Goal: Navigation & Orientation: Find specific page/section

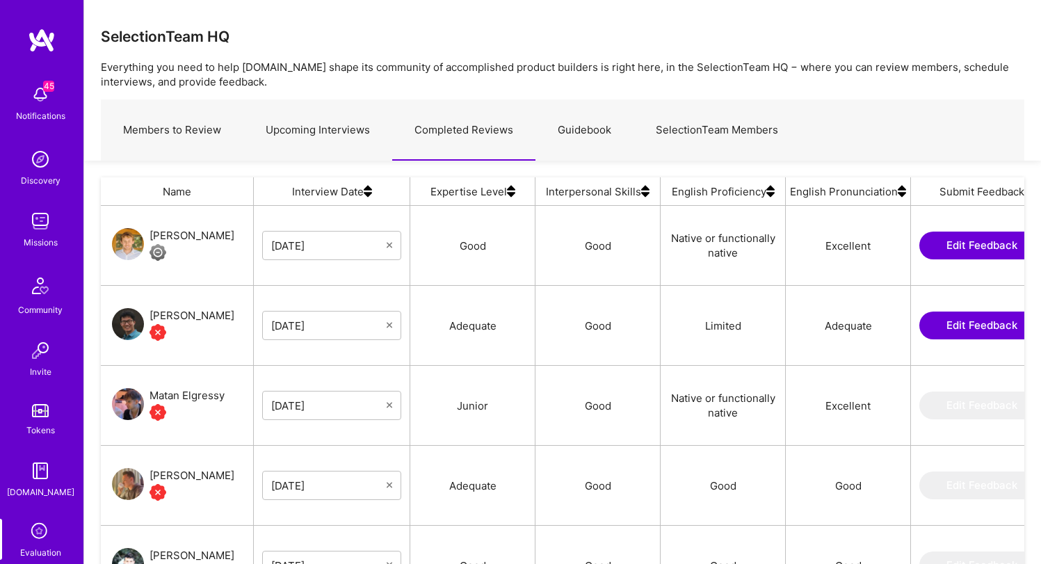
scroll to position [408, 913]
click at [740, 65] on p "Everything you need to help [DOMAIN_NAME] shape its community of accomplished p…" at bounding box center [563, 74] width 924 height 29
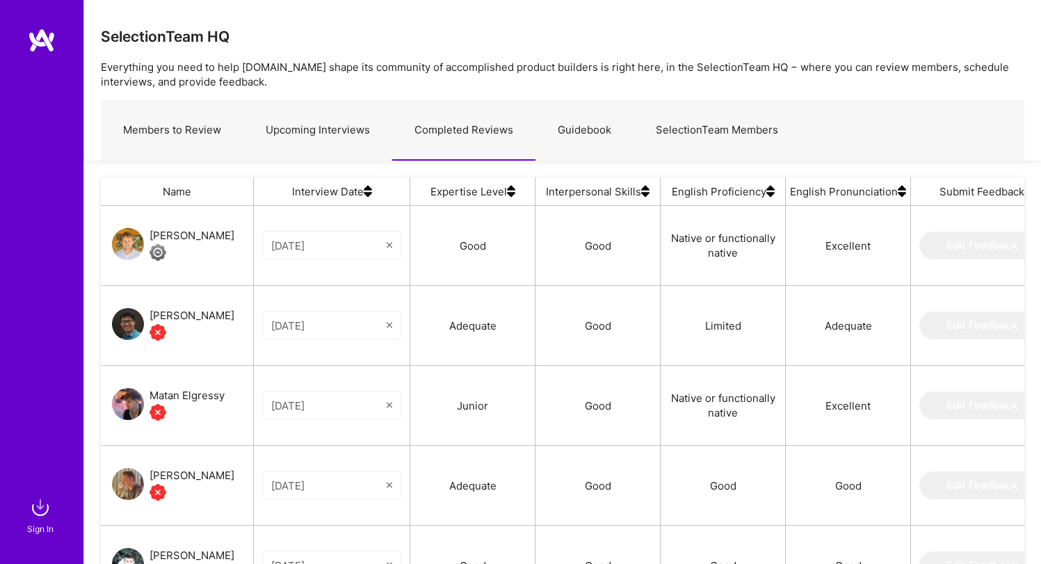
scroll to position [408, 913]
